Goal: Find contact information: Find contact information

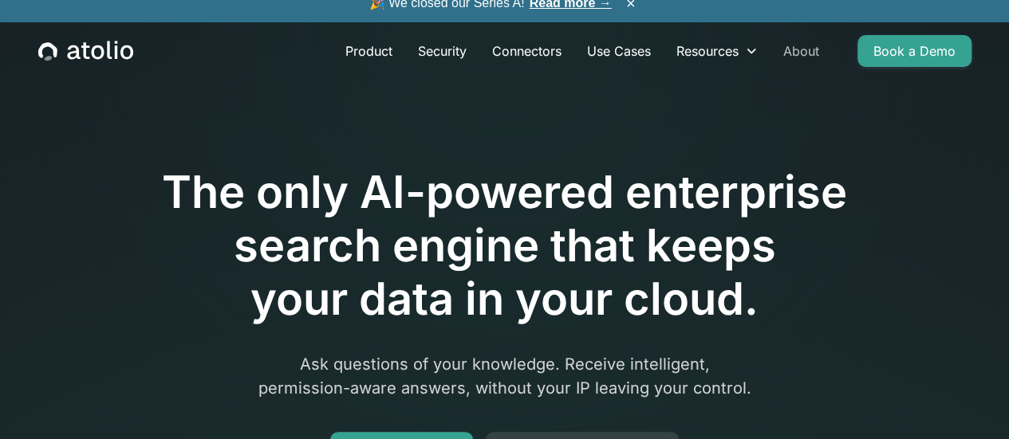
click at [804, 67] on link "About" at bounding box center [800, 51] width 61 height 32
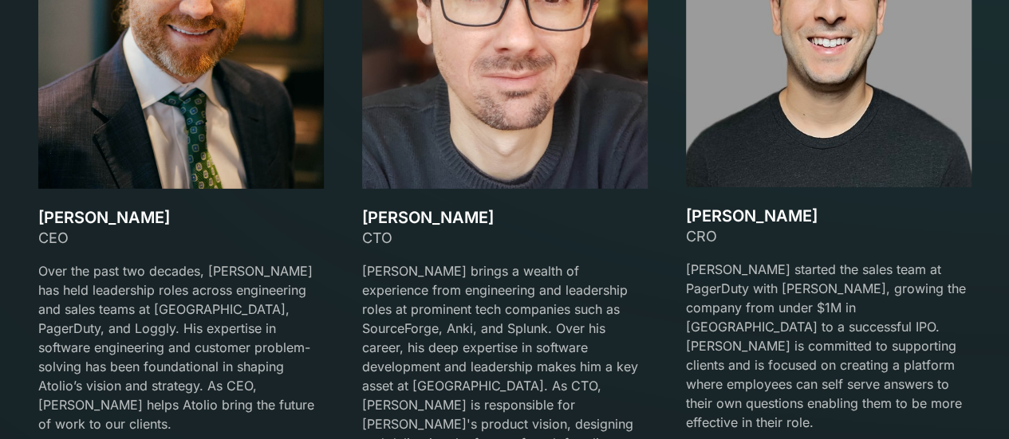
scroll to position [2336, 0]
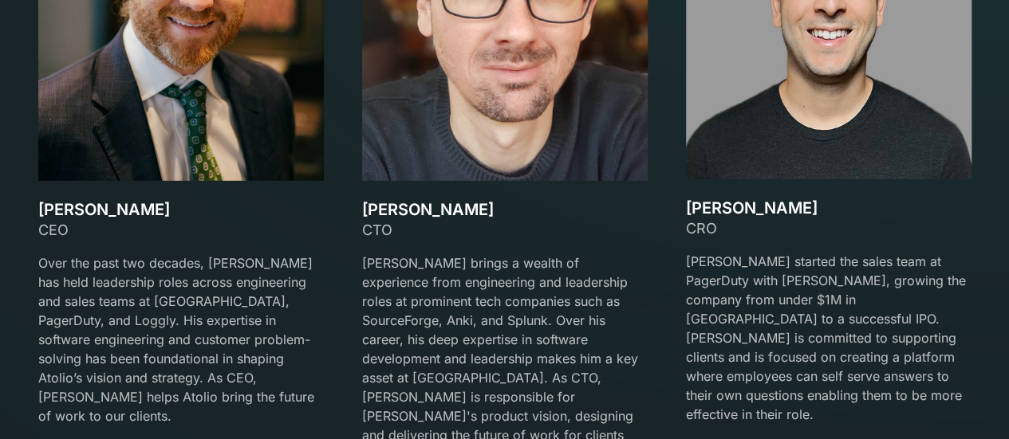
click at [713, 270] on p "Mark started the sales team at PagerDuty with David Lanstein, growing the compa…" at bounding box center [828, 338] width 285 height 172
drag, startPoint x: 713, startPoint y: 270, endPoint x: 781, endPoint y: 269, distance: 67.8
click at [781, 269] on p "Mark started the sales team at PagerDuty with David Lanstein, growing the compa…" at bounding box center [828, 338] width 285 height 172
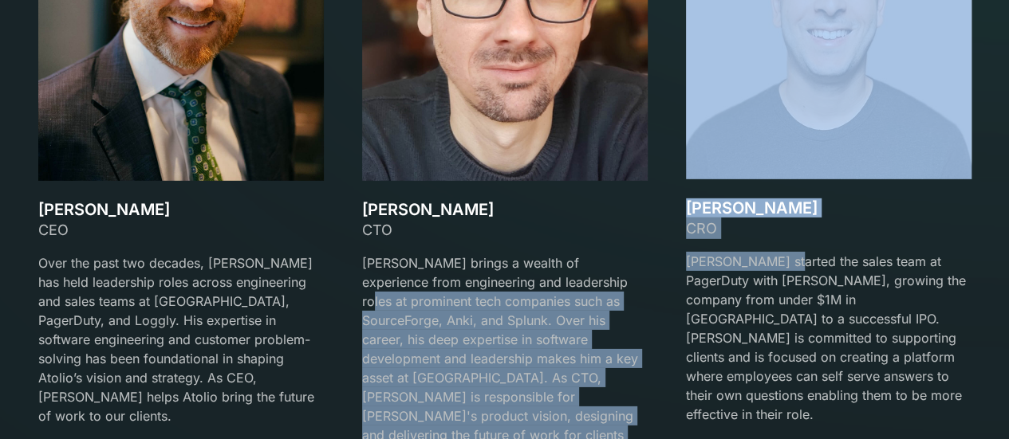
drag, startPoint x: 781, startPoint y: 269, endPoint x: 601, endPoint y: 287, distance: 180.4
click at [601, 287] on div "David Lanstein CEO Over the past two decades, David has held leadership roles a…" at bounding box center [504, 174] width 933 height 620
click at [601, 287] on p "Gareth brings a wealth of experience from engineering and leadership roles at p…" at bounding box center [504, 359] width 285 height 211
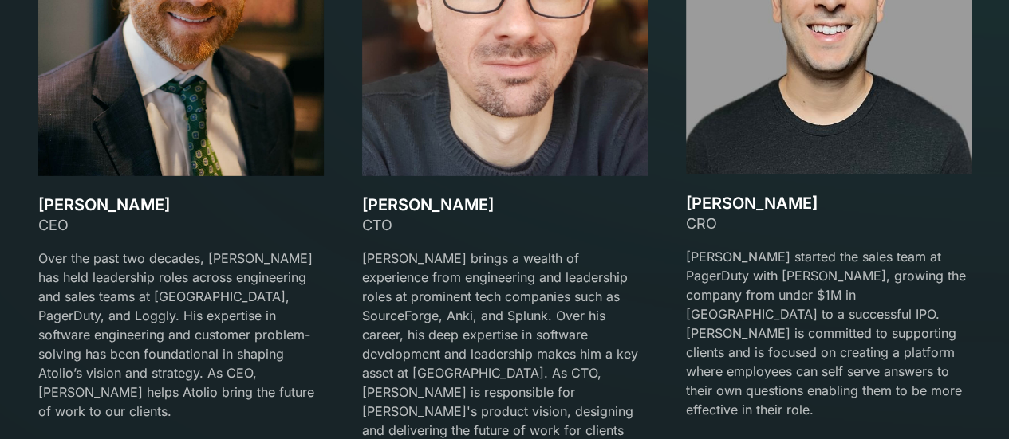
scroll to position [2415, 0]
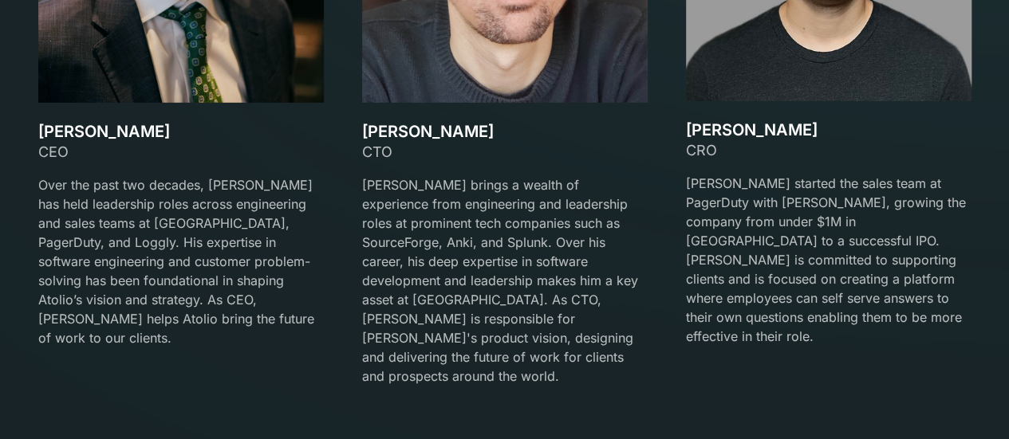
click at [57, 125] on h3 "[PERSON_NAME]" at bounding box center [180, 131] width 285 height 19
drag, startPoint x: 57, startPoint y: 125, endPoint x: 149, endPoint y: 133, distance: 92.0
click at [149, 133] on h3 "[PERSON_NAME]" at bounding box center [180, 131] width 285 height 19
copy h3 "[PERSON_NAME]"
click at [378, 135] on h3 "Gareth Watts" at bounding box center [504, 131] width 285 height 19
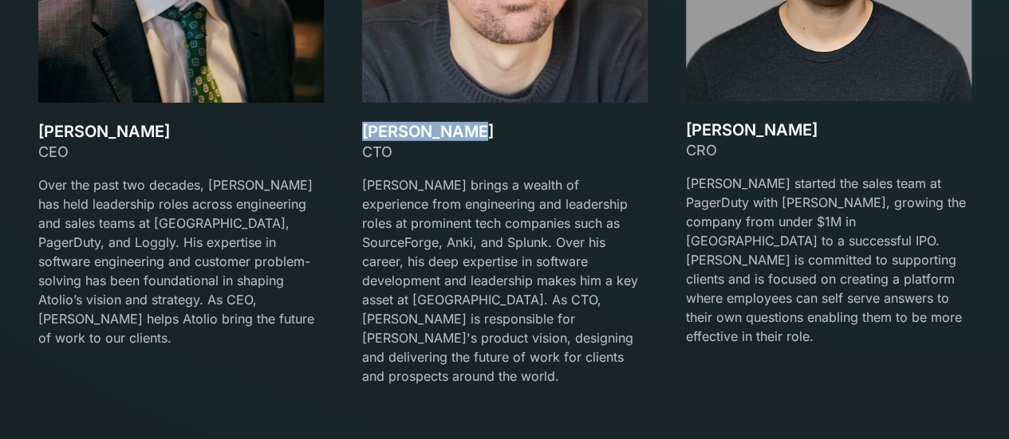
drag, startPoint x: 378, startPoint y: 135, endPoint x: 456, endPoint y: 132, distance: 78.2
click at [456, 132] on h3 "Gareth Watts" at bounding box center [504, 131] width 285 height 19
copy h3 "Gareth Watts"
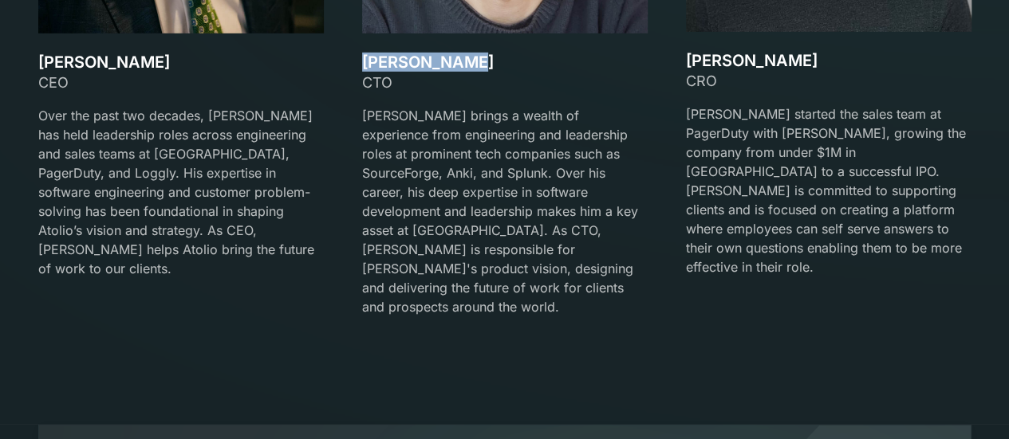
copy h3 "Gareth Watts"
click at [707, 52] on h3 "Mark Matta" at bounding box center [828, 60] width 285 height 19
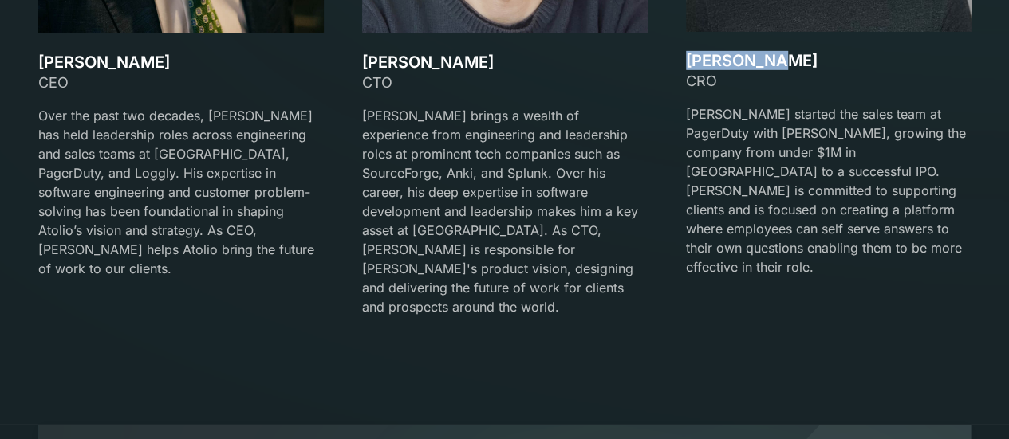
drag, startPoint x: 707, startPoint y: 52, endPoint x: 764, endPoint y: 57, distance: 57.6
click at [764, 57] on h3 "Mark Matta" at bounding box center [828, 60] width 285 height 19
copy h3 "Mark Matta"
